Goal: Navigation & Orientation: Understand site structure

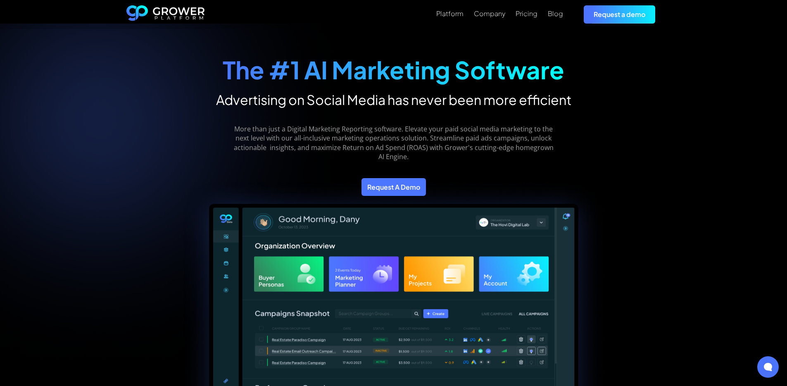
click at [612, 40] on div "The #1 AI Marketing Software Advertising on Social Media has never been more ef…" at bounding box center [394, 118] width 446 height 156
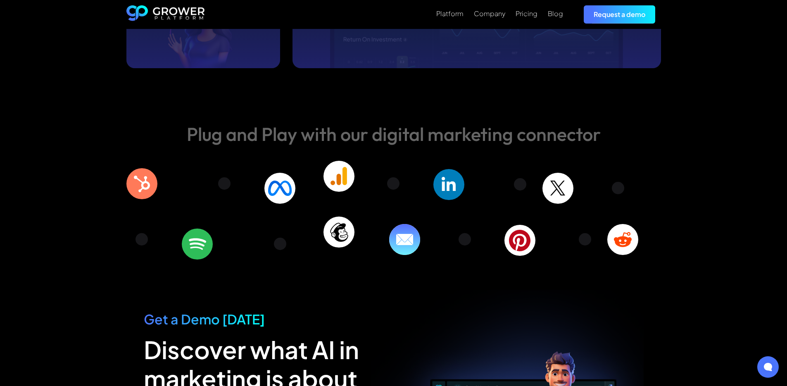
scroll to position [2920, 0]
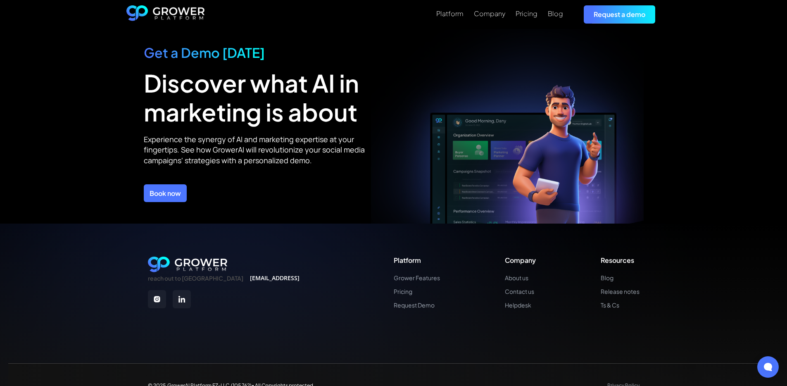
click at [321, 278] on div "reach out to us info@thegrower.ai Platform Grower Features Pricing Request Demo…" at bounding box center [393, 282] width 491 height 52
click at [253, 277] on div "reach out to us info@thegrower.ai Platform Grower Features Pricing Request Demo…" at bounding box center [393, 282] width 491 height 52
click at [493, 16] on div "Company" at bounding box center [489, 13] width 31 height 8
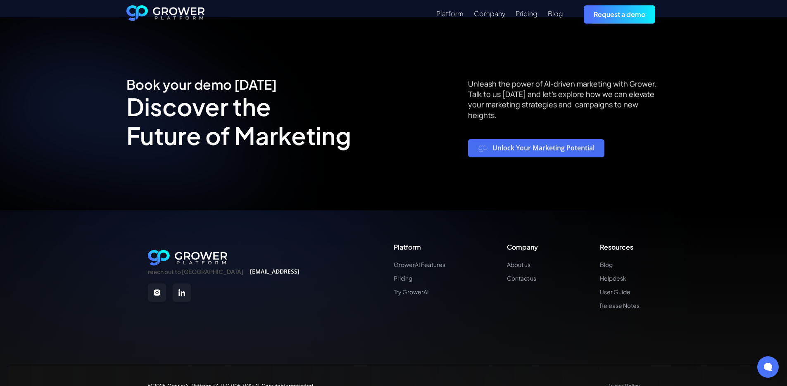
scroll to position [1581, 0]
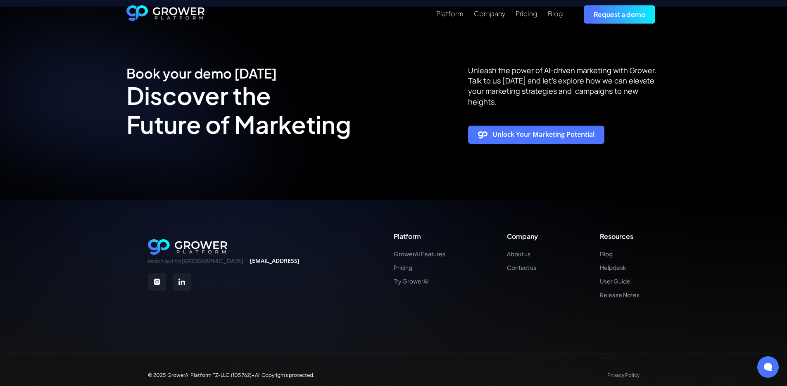
click at [405, 171] on div "Book your demo today Discover the Future of Marketing Unleash the power of AI-d…" at bounding box center [393, 103] width 787 height 193
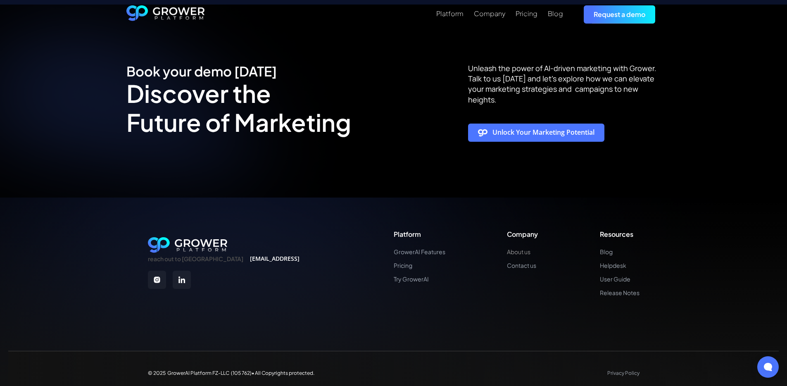
click at [517, 248] on link "About us" at bounding box center [522, 251] width 31 height 7
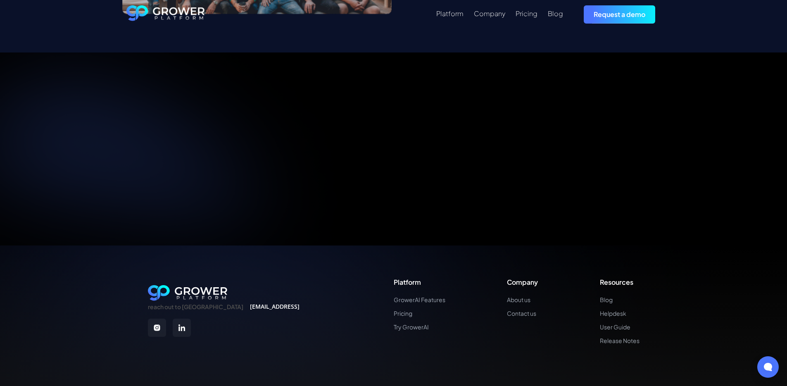
scroll to position [1584, 0]
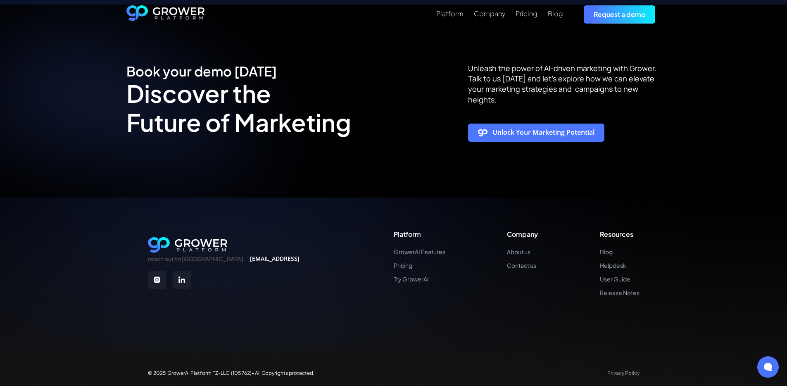
drag, startPoint x: 357, startPoint y: 301, endPoint x: 347, endPoint y: 300, distance: 10.0
click at [351, 301] on div "reach out to us info@thegrower.ai Platform GrowerAI Features Pricing Try Grower…" at bounding box center [393, 296] width 787 height 198
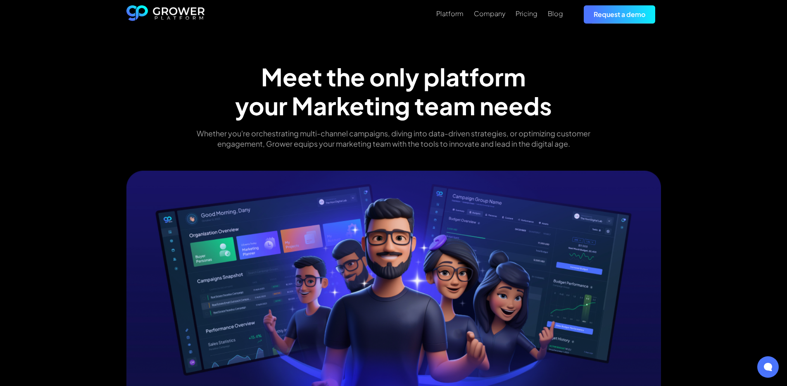
scroll to position [0, 0]
click at [742, 93] on div "Meet the only platform your Marketing team needs Whether you're orchestrating m…" at bounding box center [393, 285] width 787 height 512
